Goal: Check status: Check status

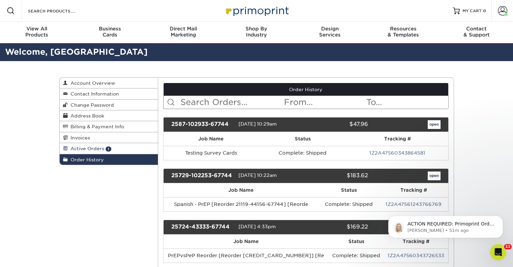
click at [98, 149] on span "Active Orders" at bounding box center [86, 148] width 36 height 5
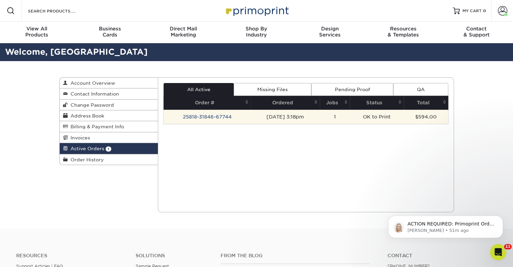
click at [211, 115] on td "25818-31846-67744" at bounding box center [207, 117] width 87 height 14
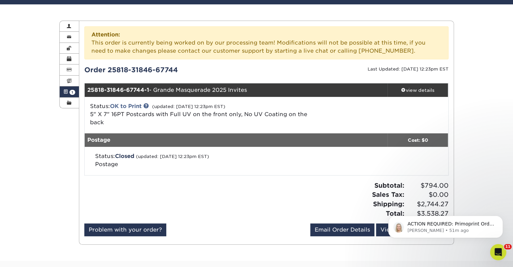
scroll to position [95, 0]
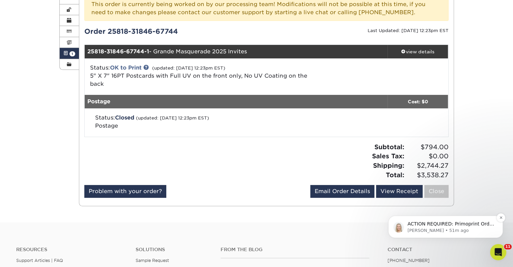
click at [444, 227] on p "Natalie • 51m ago" at bounding box center [451, 230] width 87 height 6
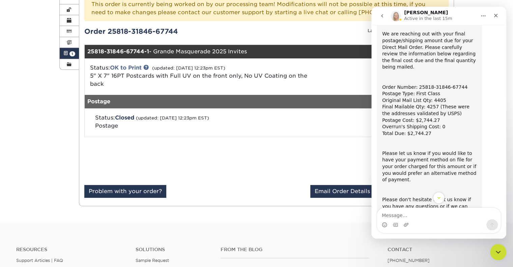
scroll to position [88, 0]
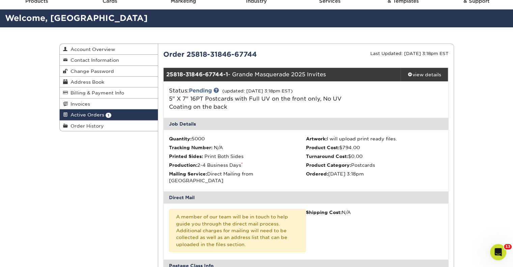
scroll to position [1, 0]
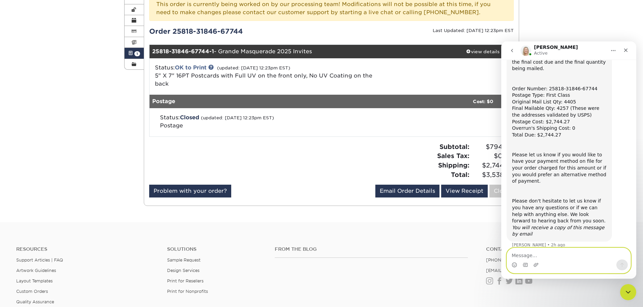
scroll to position [83, 0]
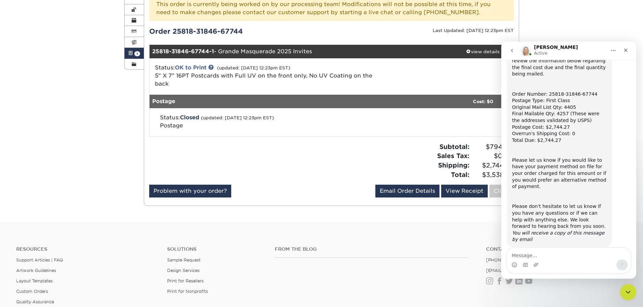
click at [513, 21] on div "Active Orders Account Overview Contact Information Change Password Address Book…" at bounding box center [321, 94] width 643 height 256
